Goal: Task Accomplishment & Management: Manage account settings

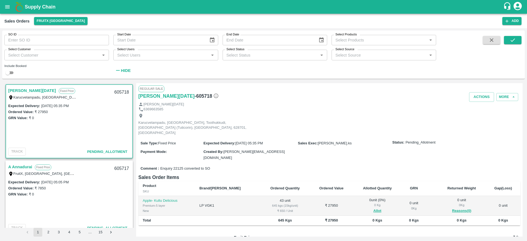
click at [7, 7] on icon "open drawer" at bounding box center [7, 7] width 6 height 6
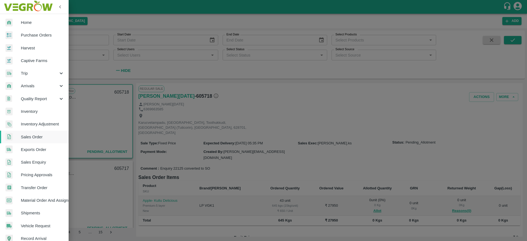
click at [41, 83] on span "Arrivals" at bounding box center [39, 86] width 37 height 6
click at [33, 110] on span "DC Arrivals" at bounding box center [44, 111] width 39 height 6
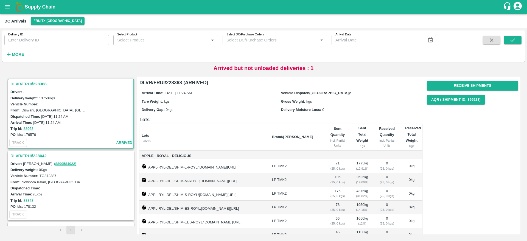
click at [41, 152] on h3 "DLVR/FRUI/228042" at bounding box center [71, 155] width 122 height 7
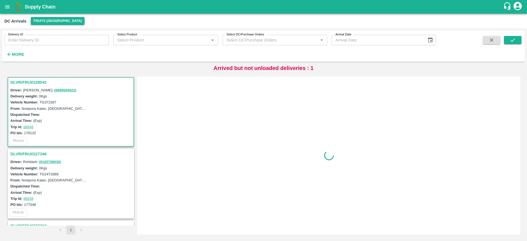
scroll to position [74, 0]
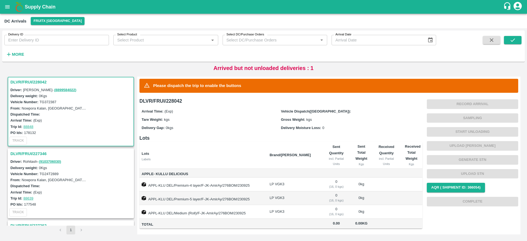
click at [32, 153] on h3 "DLVR/FRUI/227346" at bounding box center [71, 153] width 122 height 7
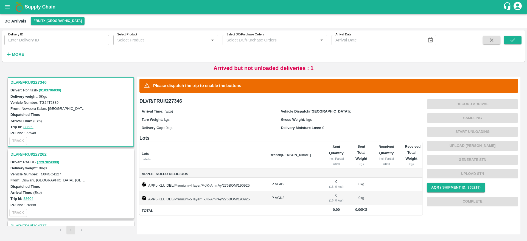
scroll to position [146, 0]
click at [32, 153] on h3 "DLVR/FRUI/227262" at bounding box center [71, 153] width 122 height 7
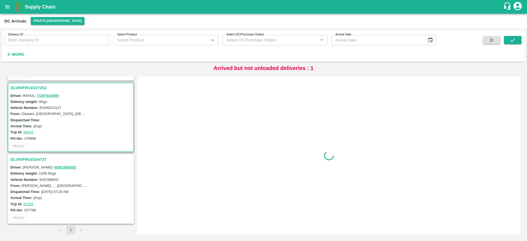
scroll to position [212, 0]
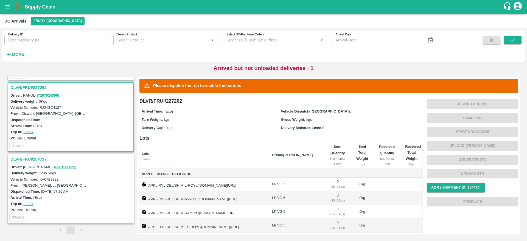
click at [32, 156] on h3 "DLVR/FRUI/204737" at bounding box center [71, 159] width 122 height 7
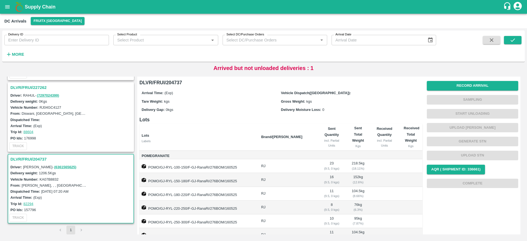
click at [184, 56] on div "Delivery ID Delivery ID Select Product Select Product   * Select DC/Purchase Or…" at bounding box center [218, 44] width 436 height 29
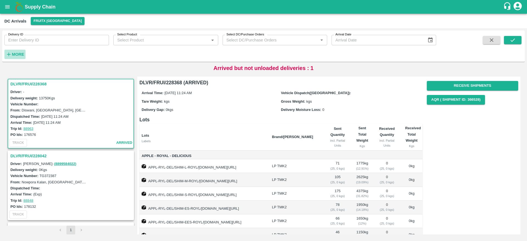
click at [20, 54] on strong "More" at bounding box center [18, 54] width 12 height 4
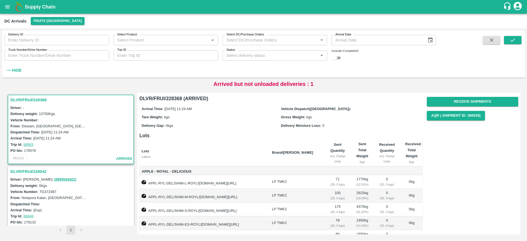
click at [337, 59] on input "checkbox" at bounding box center [335, 58] width 20 height 7
checkbox input "true"
click at [513, 38] on icon "submit" at bounding box center [513, 40] width 6 height 6
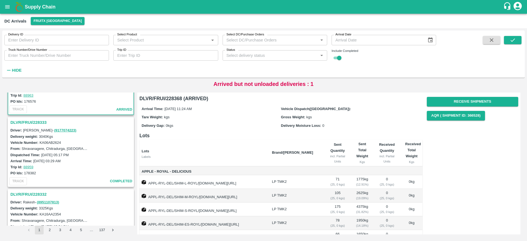
scroll to position [49, 0]
click at [40, 120] on h3 "DLVR/FRUI/228333" at bounding box center [71, 122] width 122 height 7
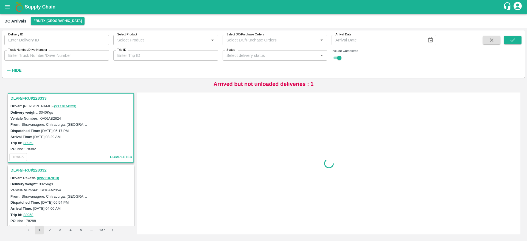
scroll to position [74, 0]
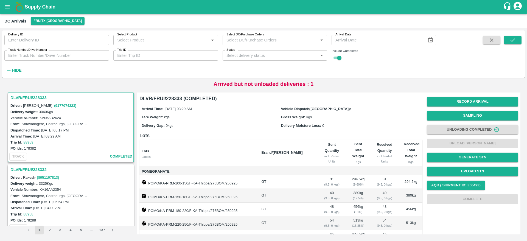
click at [32, 167] on h3 "DLVR/FRUI/228332" at bounding box center [71, 169] width 122 height 7
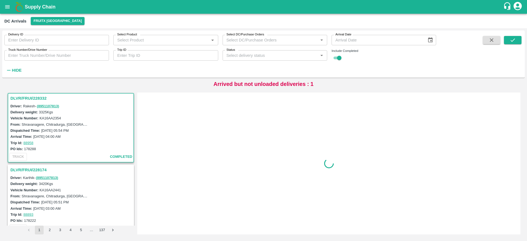
scroll to position [146, 0]
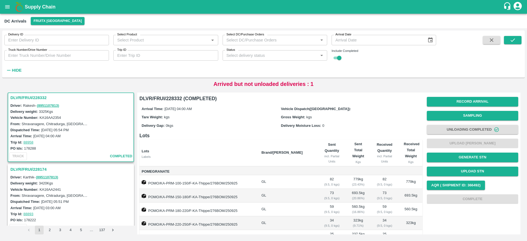
click at [32, 167] on h3 "DLVR/FRUI/228174" at bounding box center [71, 169] width 122 height 7
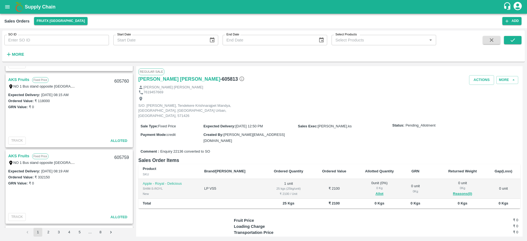
scroll to position [452, 0]
click at [21, 82] on link "AKS Fruits" at bounding box center [18, 79] width 21 height 7
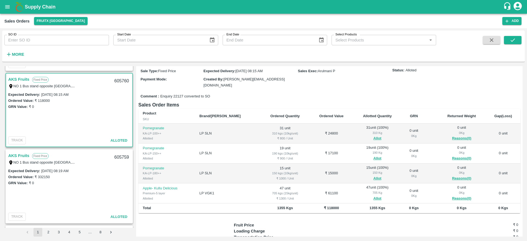
scroll to position [50, 0]
click at [13, 154] on link "AKS Fruits" at bounding box center [18, 155] width 21 height 7
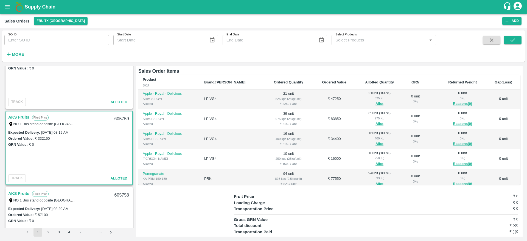
scroll to position [554, 0]
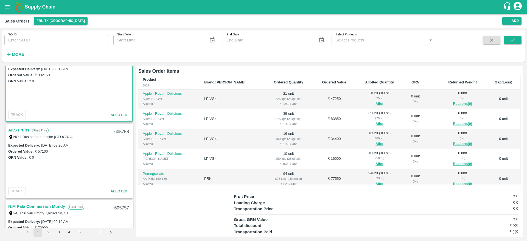
click at [25, 131] on link "AKS Fruits" at bounding box center [18, 130] width 21 height 7
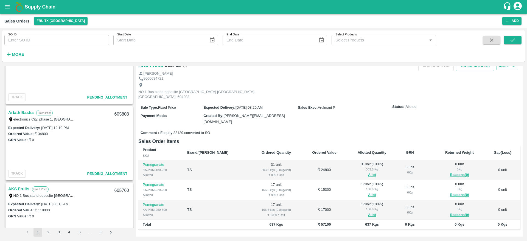
scroll to position [388, 0]
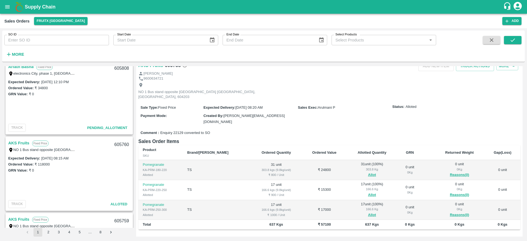
click at [25, 141] on link "AKS Fruits" at bounding box center [18, 142] width 21 height 7
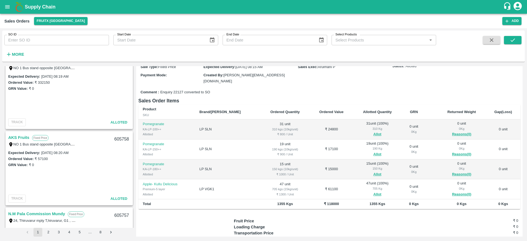
scroll to position [547, 0]
click at [14, 137] on link "AKS Fruits" at bounding box center [18, 136] width 21 height 7
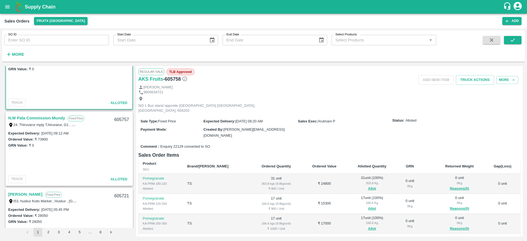
scroll to position [642, 0]
click at [46, 121] on link "N.M Pala Commission Mundy" at bounding box center [36, 118] width 57 height 7
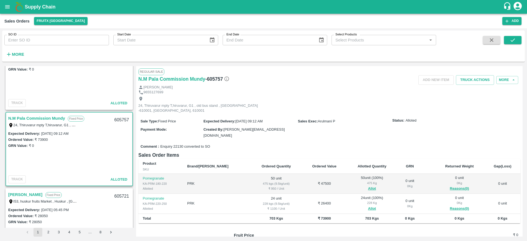
click at [121, 119] on div "605757" at bounding box center [121, 120] width 21 height 13
copy div "605757"
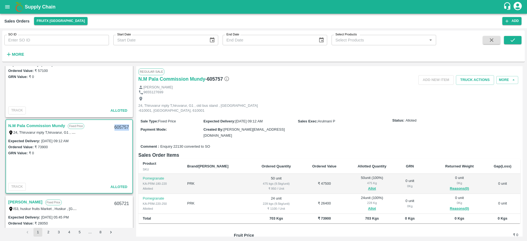
scroll to position [634, 0]
click at [463, 74] on div "Regular Sale" at bounding box center [329, 71] width 382 height 7
click at [465, 77] on button "Truck Actions" at bounding box center [475, 80] width 38 height 10
click at [337, 122] on div at bounding box center [263, 120] width 527 height 241
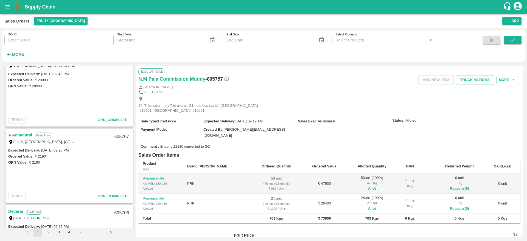
scroll to position [1335, 0]
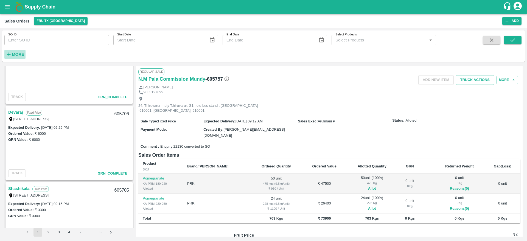
click at [18, 52] on strong "More" at bounding box center [18, 54] width 12 height 4
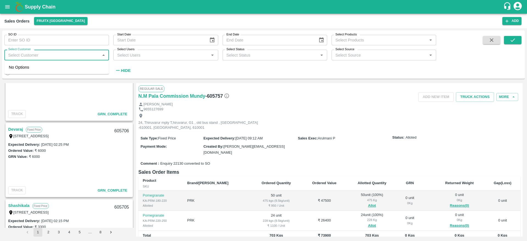
click at [61, 53] on input "Select Customer" at bounding box center [52, 54] width 92 height 7
type input "VSK"
click at [14, 72] on input "checkbox" at bounding box center [14, 69] width 11 height 11
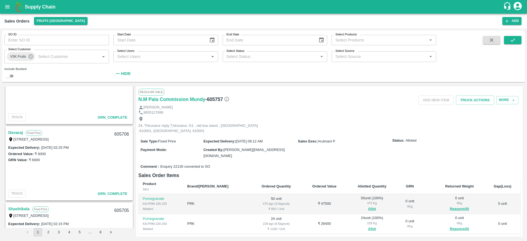
click at [11, 76] on input "checkbox" at bounding box center [8, 76] width 20 height 7
checkbox input "true"
click at [514, 40] on icon "submit" at bounding box center [513, 40] width 6 height 6
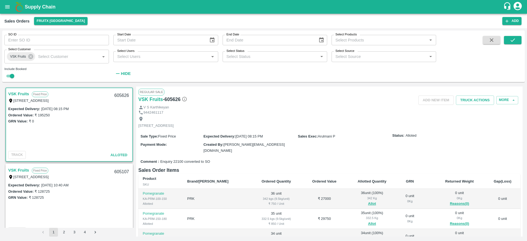
click at [16, 89] on div "VSK Fruits Fixed Price [STREET_ADDRESS], [GEOGRAPHIC_DATA], 607001 605626" at bounding box center [69, 97] width 126 height 18
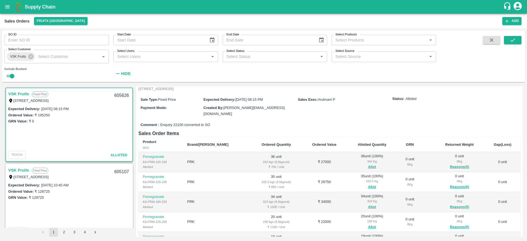
scroll to position [37, 0]
click at [123, 96] on div "605626" at bounding box center [121, 95] width 21 height 13
copy div "605626"
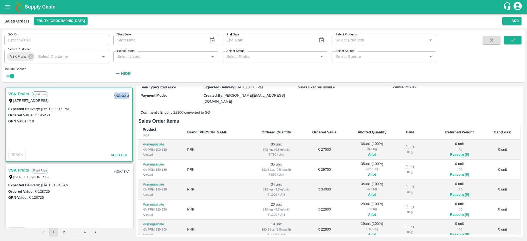
scroll to position [0, 0]
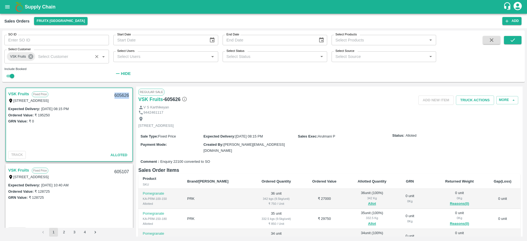
click at [32, 57] on icon at bounding box center [31, 57] width 6 height 6
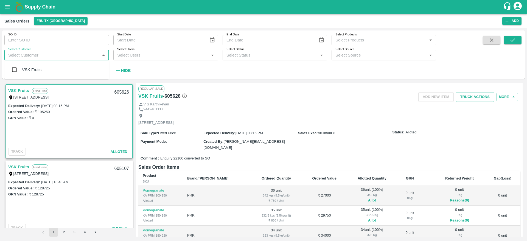
click at [43, 57] on input "Select Customer" at bounding box center [52, 54] width 92 height 7
type input "[PERSON_NAME]"
checkbox input "false"
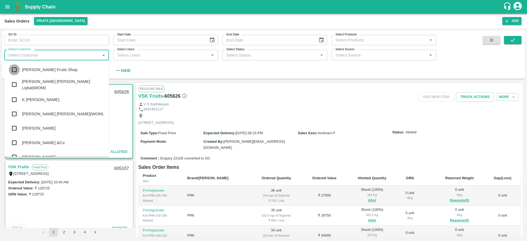
click at [13, 70] on input "checkbox" at bounding box center [14, 69] width 11 height 11
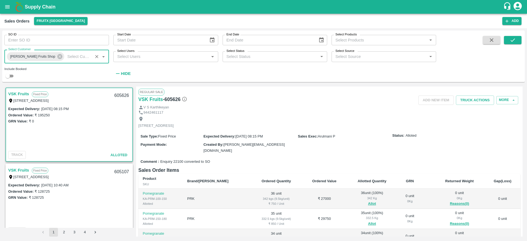
click at [10, 77] on input "checkbox" at bounding box center [8, 76] width 20 height 7
checkbox input "true"
click at [506, 41] on button "submit" at bounding box center [513, 40] width 18 height 8
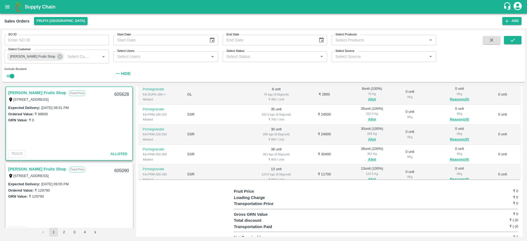
click at [119, 92] on div "605628" at bounding box center [121, 94] width 21 height 13
copy div "605628"
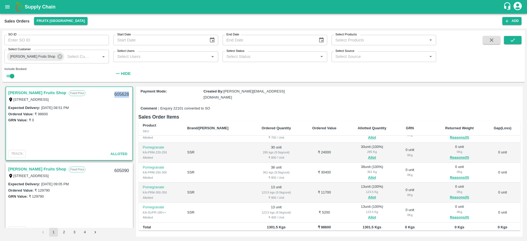
scroll to position [34, 0]
click at [57, 56] on icon at bounding box center [60, 57] width 6 height 6
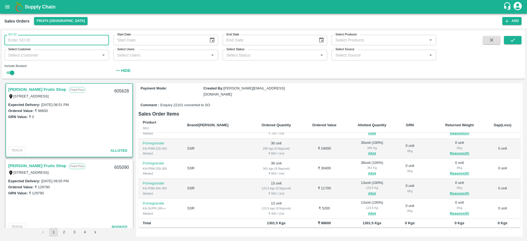
click at [49, 40] on input "SO ID" at bounding box center [56, 40] width 105 height 10
type input "604433"
click at [509, 39] on button "submit" at bounding box center [513, 40] width 18 height 8
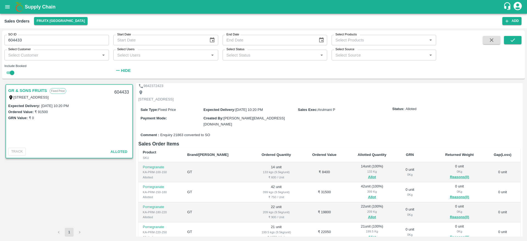
scroll to position [6, 0]
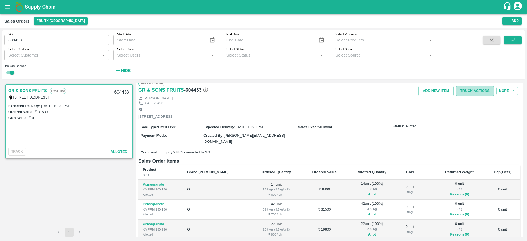
click at [475, 90] on button "Truck Actions" at bounding box center [475, 91] width 38 height 10
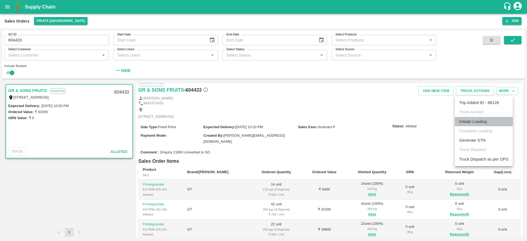
click at [479, 123] on li "Initiate Loading" at bounding box center [484, 121] width 58 height 9
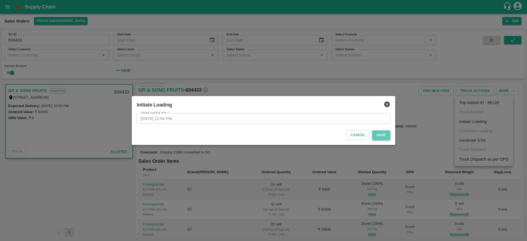
click at [384, 136] on button "Save" at bounding box center [381, 135] width 18 height 10
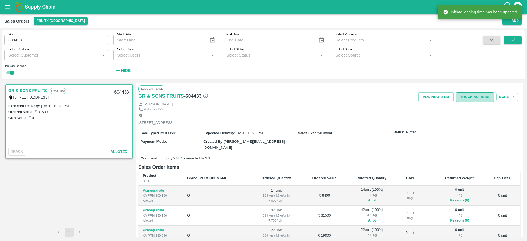
click at [474, 96] on button "Truck Actions" at bounding box center [475, 97] width 38 height 10
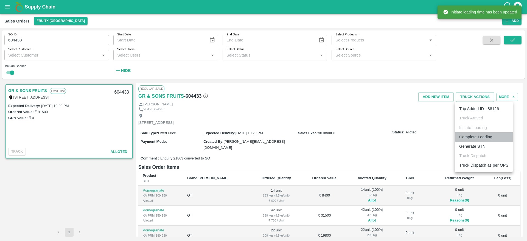
click at [484, 138] on li "Complete Loading" at bounding box center [484, 136] width 58 height 9
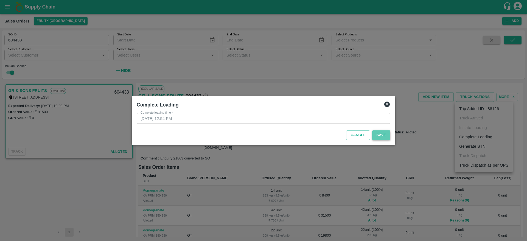
click at [382, 131] on button "Save" at bounding box center [381, 135] width 18 height 10
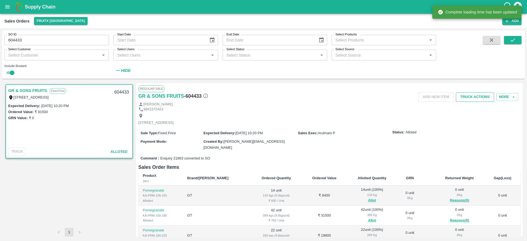
click at [483, 92] on div "Regular Sale" at bounding box center [329, 88] width 382 height 7
click at [470, 95] on button "Truck Actions" at bounding box center [475, 97] width 38 height 10
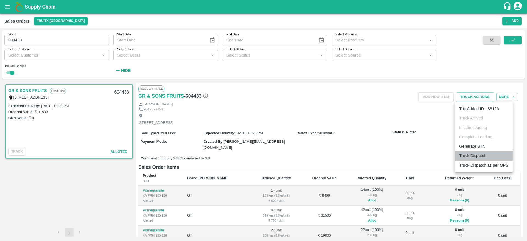
click at [473, 152] on li "Truck Dispatch" at bounding box center [484, 155] width 58 height 9
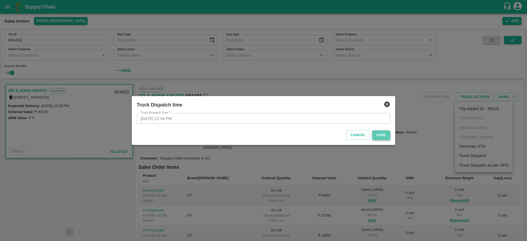
click at [382, 135] on button "Save" at bounding box center [381, 135] width 18 height 10
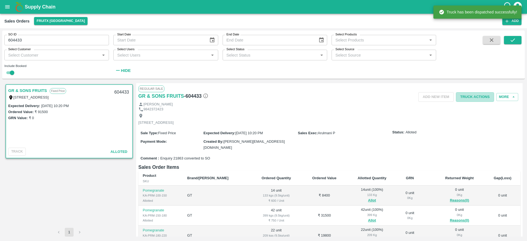
click at [474, 97] on button "Truck Actions" at bounding box center [475, 97] width 38 height 10
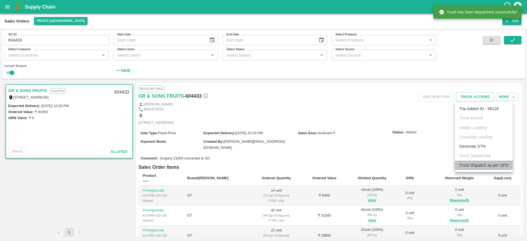
click at [478, 164] on li "Truck Dispatch as per OPS" at bounding box center [484, 165] width 58 height 9
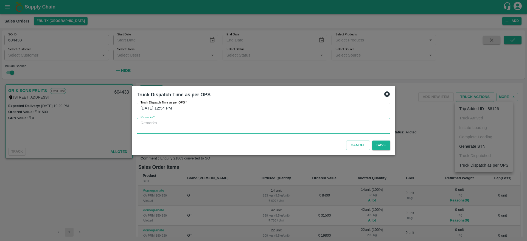
click at [330, 125] on textarea "Remarks   *" at bounding box center [264, 126] width 246 height 12
type textarea "OTD"
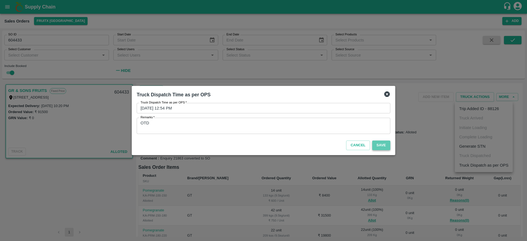
click at [381, 144] on button "Save" at bounding box center [381, 146] width 18 height 10
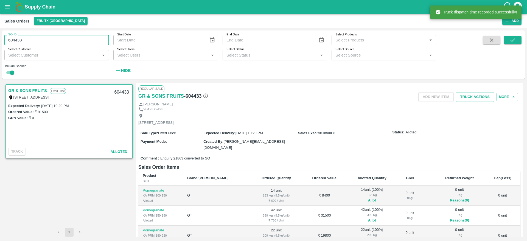
click at [49, 39] on input "604433" at bounding box center [56, 40] width 105 height 10
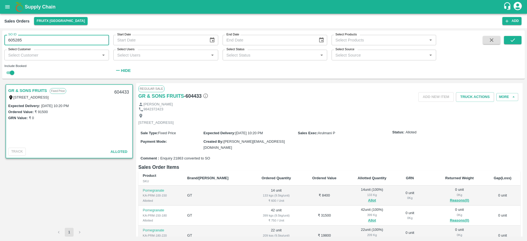
type input "605285"
drag, startPoint x: 517, startPoint y: 45, endPoint x: 515, endPoint y: 39, distance: 6.1
click at [515, 39] on span at bounding box center [513, 56] width 18 height 40
click at [515, 39] on icon "submit" at bounding box center [513, 40] width 6 height 6
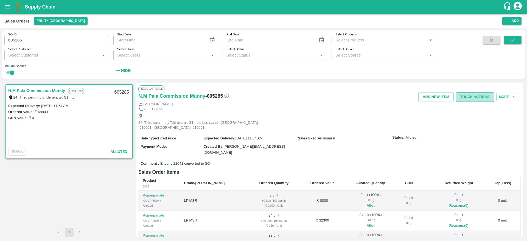
click at [468, 100] on button "Truck Actions" at bounding box center [475, 97] width 38 height 10
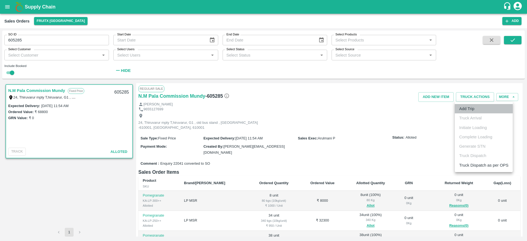
click at [473, 113] on li "Add Trip" at bounding box center [484, 108] width 58 height 9
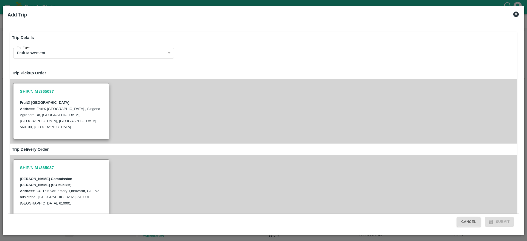
radio input "true"
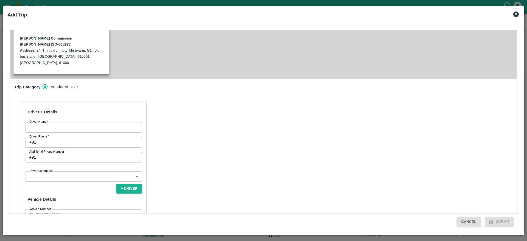
scroll to position [151, 0]
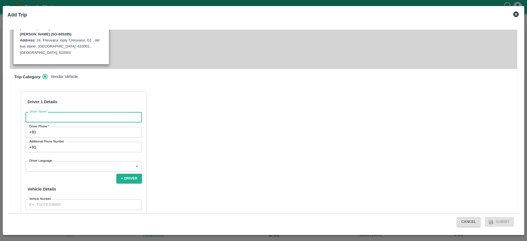
click at [90, 112] on input "Driver Name   *" at bounding box center [84, 117] width 116 height 10
type input "N.M"
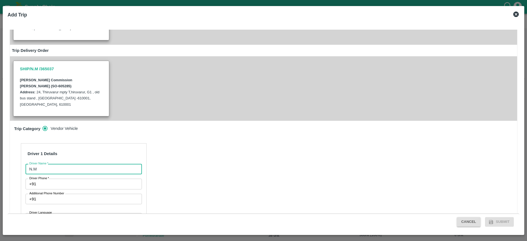
scroll to position [97, 0]
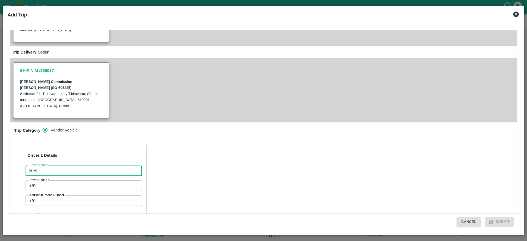
click at [72, 80] on b "[PERSON_NAME] Commission [PERSON_NAME] (SO-605285)" at bounding box center [46, 85] width 52 height 10
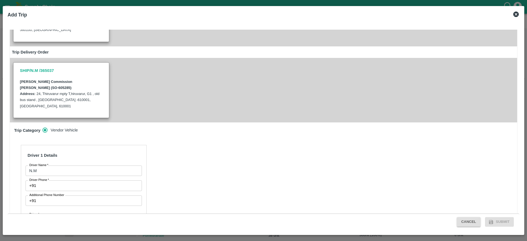
click at [72, 80] on b "[PERSON_NAME] Commission [PERSON_NAME] (SO-605285)" at bounding box center [46, 85] width 52 height 10
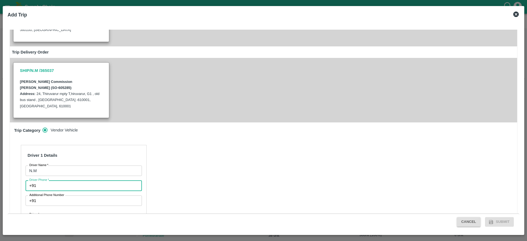
click at [88, 180] on input "Driver Phone   *" at bounding box center [90, 185] width 104 height 10
type input "6379028256"
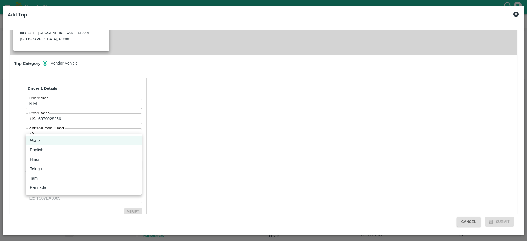
click at [86, 130] on body "Supply Chain Sales Orders FruitX [GEOGRAPHIC_DATA] Add SO ID 605285 SO ID Start…" at bounding box center [263, 120] width 527 height 241
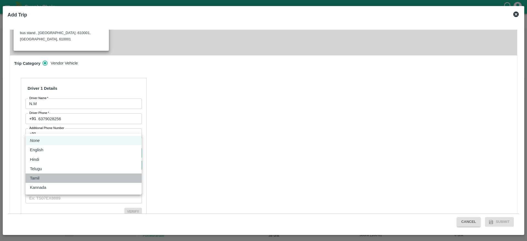
click at [47, 180] on div "Tamil" at bounding box center [83, 178] width 107 height 6
type input "ta"
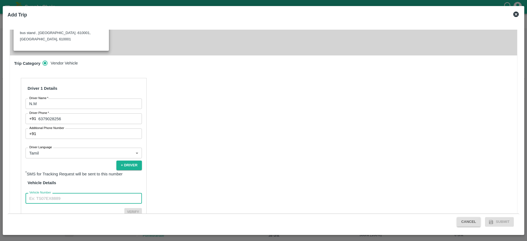
click at [83, 193] on input "Vehicle Number" at bounding box center [84, 198] width 116 height 10
type input "TN31CA3674"
click at [128, 208] on button "Verify" at bounding box center [133, 212] width 18 height 8
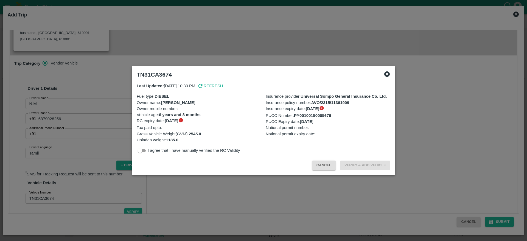
click at [497, 221] on div at bounding box center [263, 120] width 527 height 241
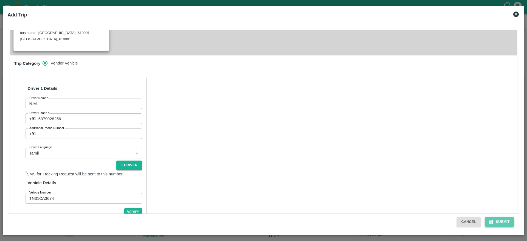
click at [503, 221] on button "Submit" at bounding box center [499, 222] width 29 height 10
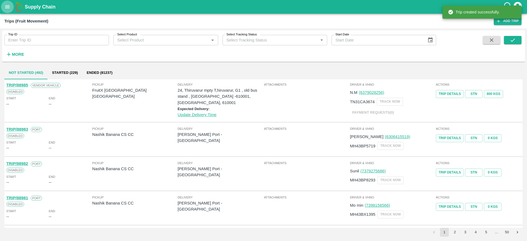
click at [6, 10] on button "open drawer" at bounding box center [7, 7] width 13 height 13
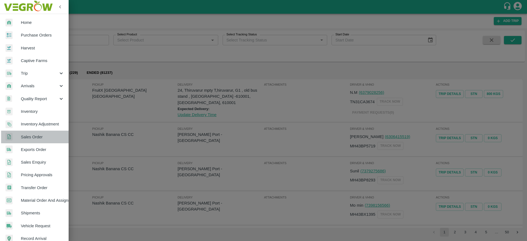
click at [36, 136] on span "Sales Order" at bounding box center [42, 137] width 43 height 6
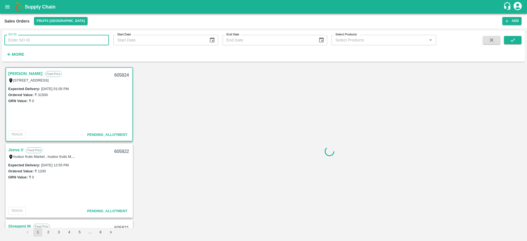
click at [56, 43] on input "SO ID" at bounding box center [56, 40] width 105 height 10
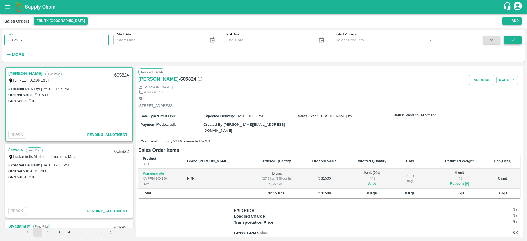
type input "605285"
click at [507, 37] on button "submit" at bounding box center [513, 40] width 18 height 8
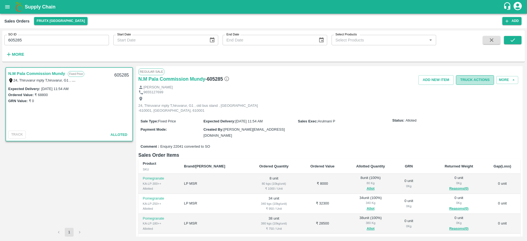
click at [482, 84] on button "Truck Actions" at bounding box center [475, 80] width 38 height 10
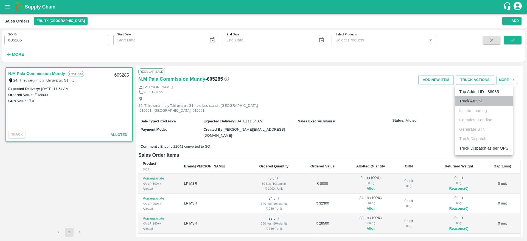
click at [485, 101] on li "Truck Arrival" at bounding box center [484, 100] width 58 height 9
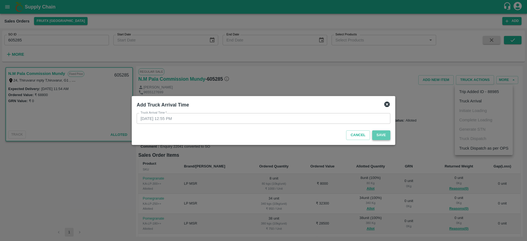
click at [385, 132] on button "Save" at bounding box center [381, 135] width 18 height 10
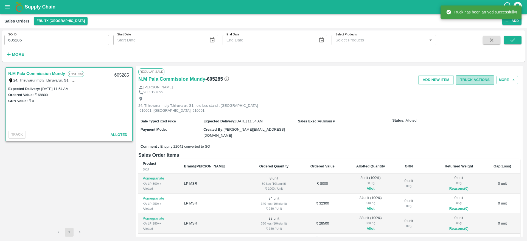
click at [476, 80] on button "Truck Actions" at bounding box center [475, 80] width 38 height 10
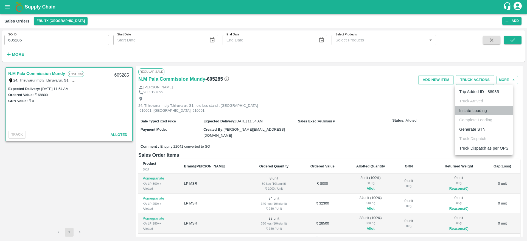
click at [483, 111] on li "Initiate Loading" at bounding box center [484, 110] width 58 height 9
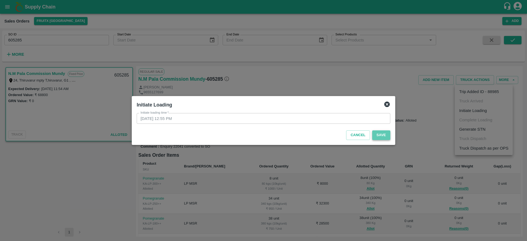
click at [381, 136] on button "Save" at bounding box center [381, 135] width 18 height 10
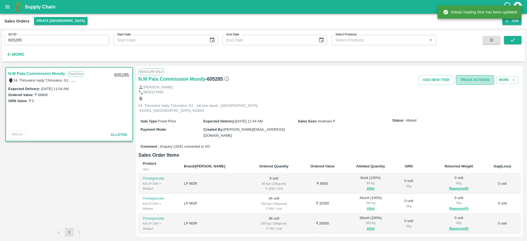
click at [477, 79] on button "Truck Actions" at bounding box center [475, 80] width 38 height 10
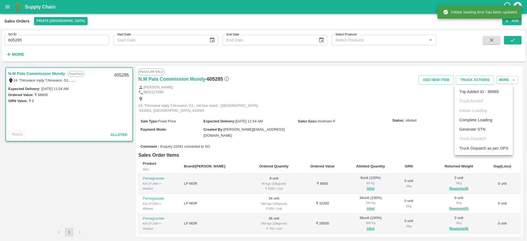
click at [487, 122] on li "Complete Loading" at bounding box center [484, 119] width 58 height 9
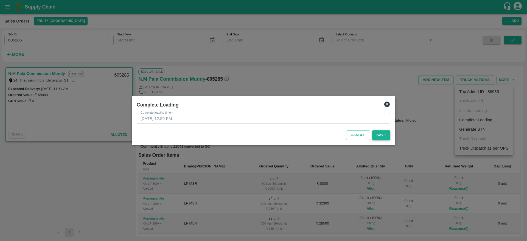
click at [376, 133] on button "Save" at bounding box center [381, 135] width 18 height 10
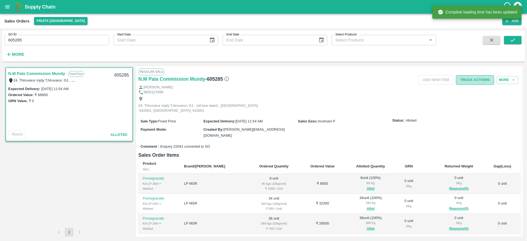
click at [479, 75] on button "Truck Actions" at bounding box center [475, 80] width 38 height 10
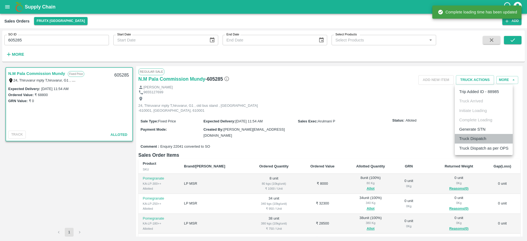
click at [481, 136] on li "Truck Dispatch" at bounding box center [484, 138] width 58 height 9
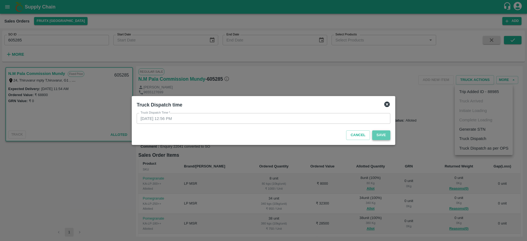
click at [379, 132] on button "Save" at bounding box center [381, 135] width 18 height 10
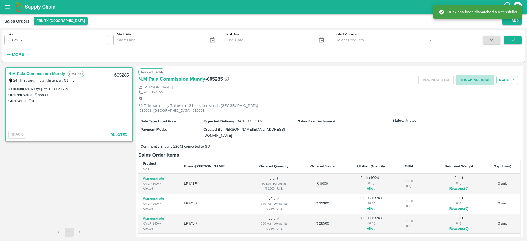
click at [479, 80] on button "Truck Actions" at bounding box center [475, 80] width 38 height 10
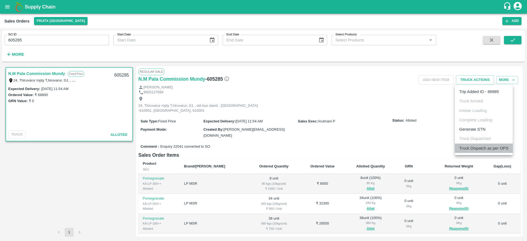
click at [487, 150] on li "Truck Dispatch as per OPS" at bounding box center [484, 148] width 58 height 9
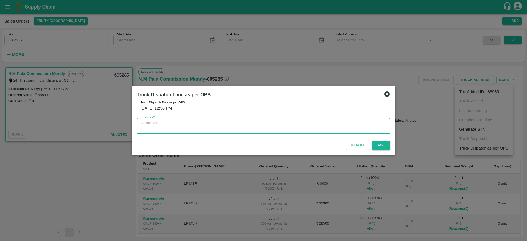
click at [338, 125] on textarea "Remarks   *" at bounding box center [264, 126] width 246 height 12
type textarea "otd"
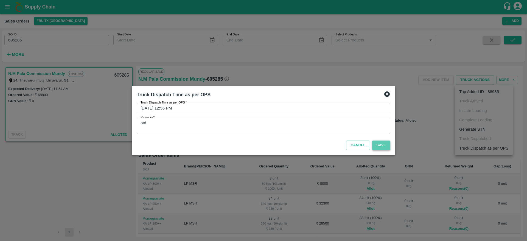
click at [377, 143] on button "Save" at bounding box center [381, 146] width 18 height 10
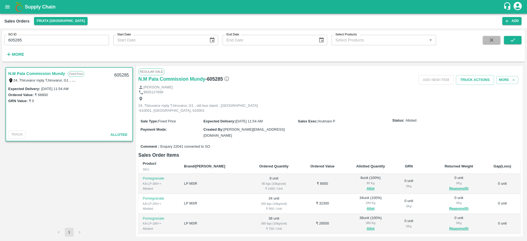
click at [491, 39] on icon "button" at bounding box center [492, 40] width 4 height 4
